Goal: Information Seeking & Learning: Learn about a topic

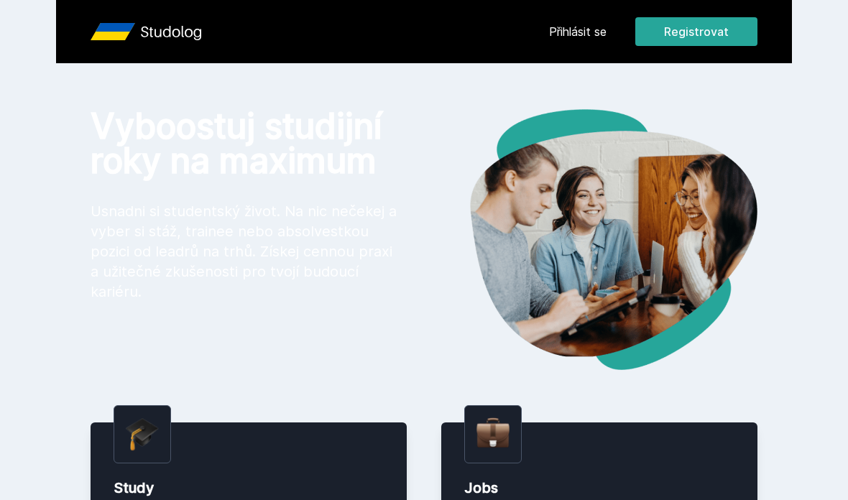
click at [597, 25] on link "Přihlásit se" at bounding box center [578, 31] width 58 height 17
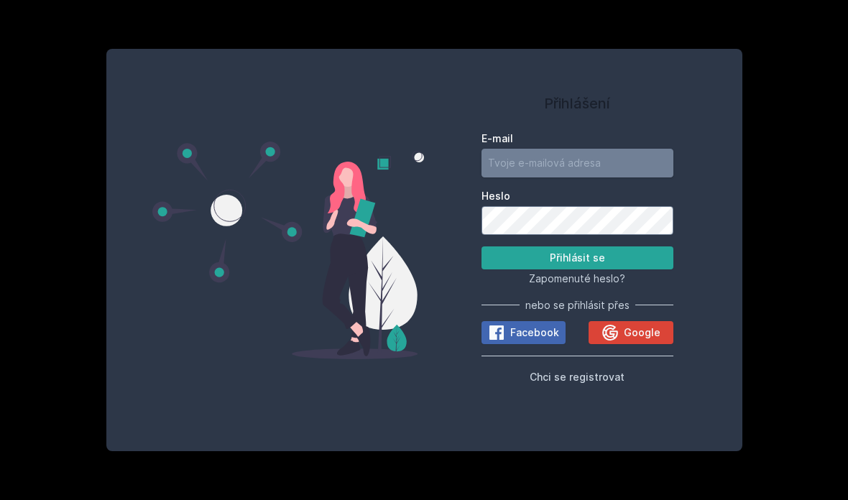
click at [568, 178] on input "E-mail" at bounding box center [578, 163] width 192 height 29
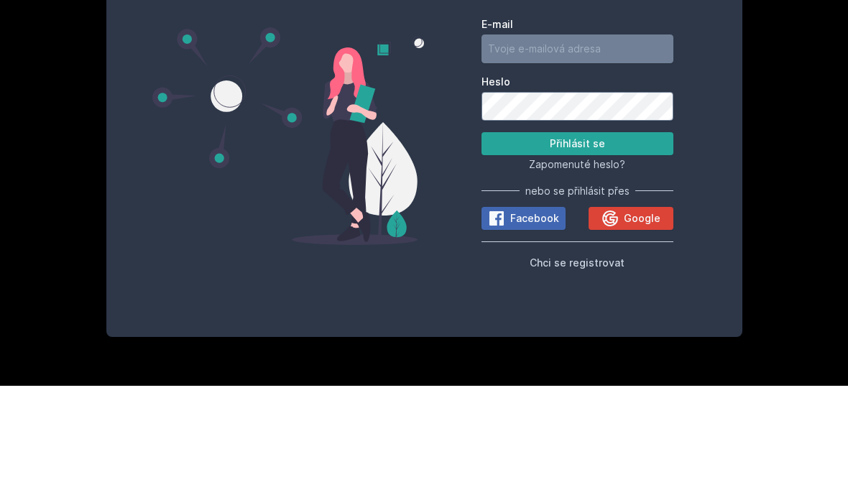
scroll to position [58, 0]
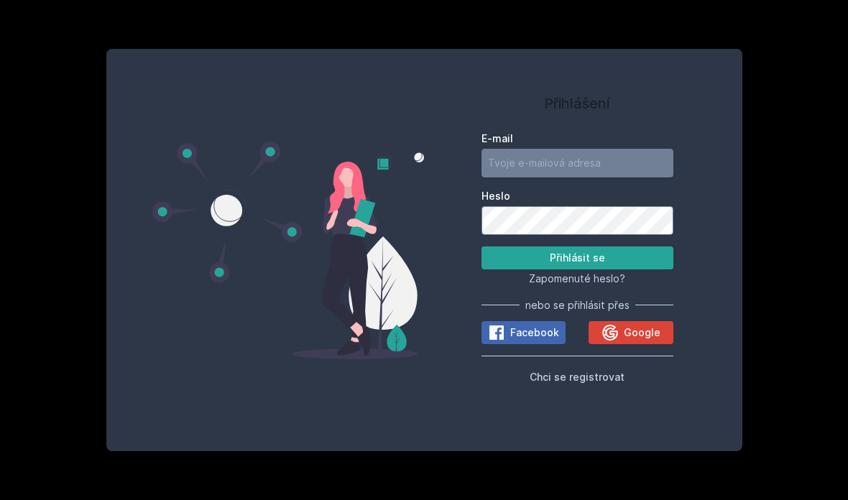
type input "[EMAIL_ADDRESS][DOMAIN_NAME]"
click at [643, 247] on button "Přihlásit se" at bounding box center [578, 258] width 192 height 23
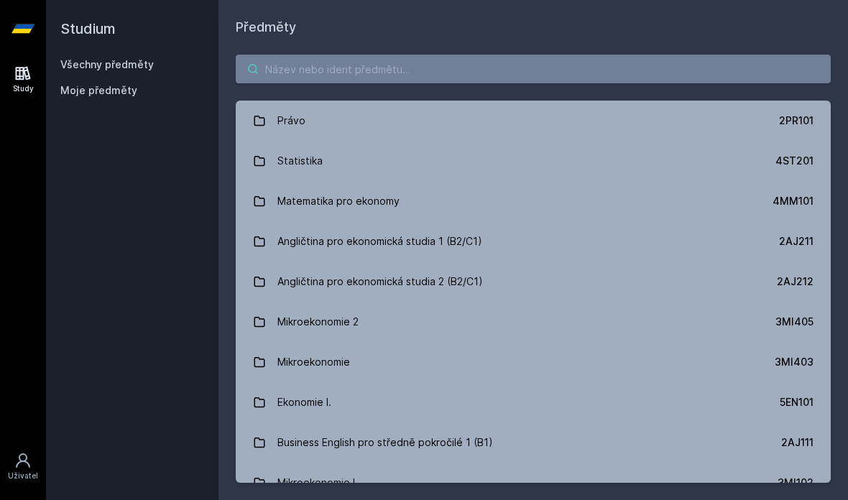
click at [435, 55] on input "search" at bounding box center [533, 69] width 595 height 29
click at [402, 73] on input "search" at bounding box center [533, 69] width 595 height 29
paste input "2AJ323"
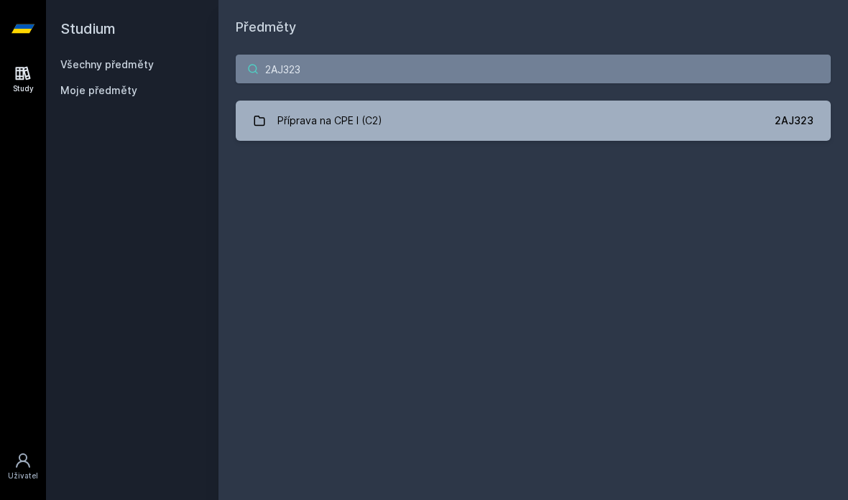
type input "2AJ323"
click at [789, 119] on div "2AJ323" at bounding box center [794, 121] width 39 height 14
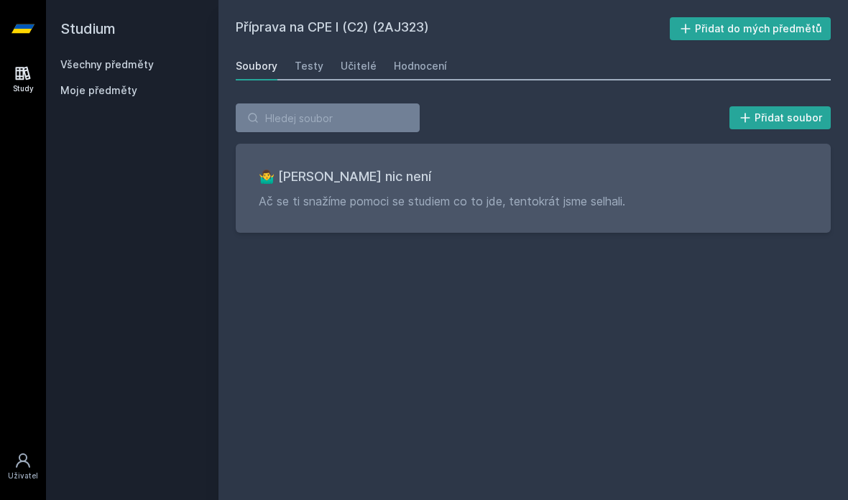
click at [349, 60] on div "Učitelé" at bounding box center [359, 66] width 36 height 14
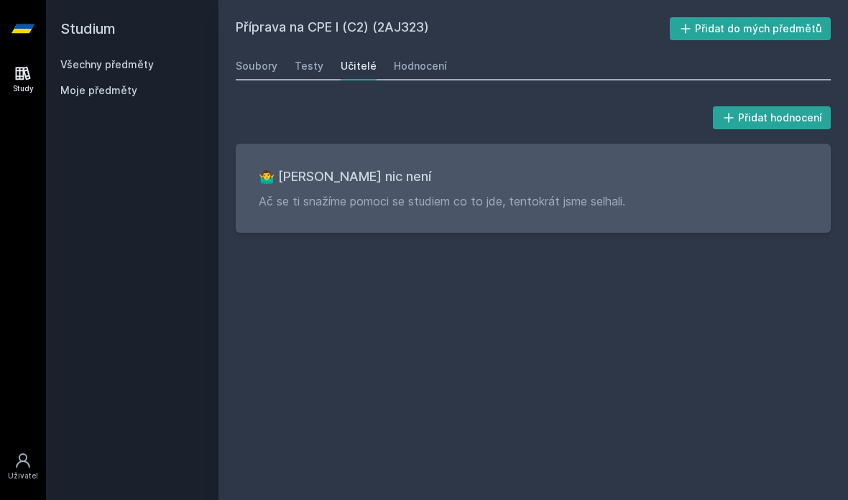
click at [425, 63] on div "Hodnocení" at bounding box center [420, 66] width 53 height 14
